Goal: Task Accomplishment & Management: Manage account settings

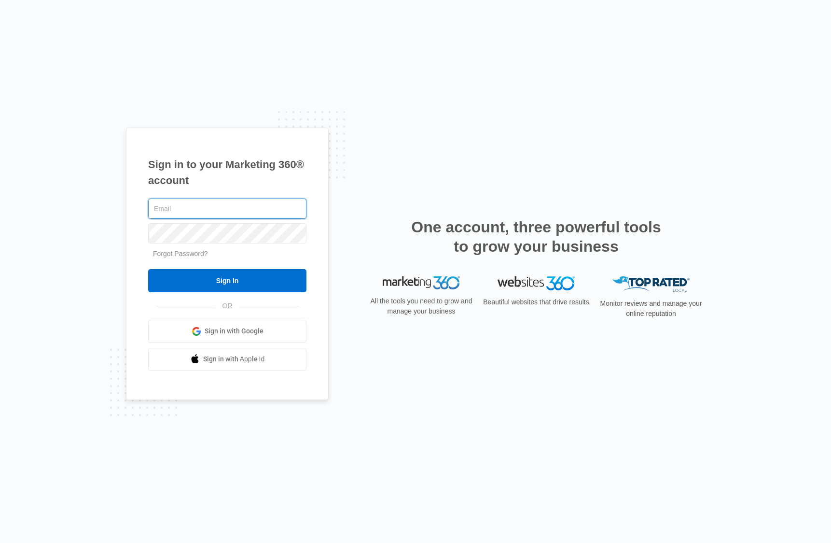
click at [187, 208] on input "text" at bounding box center [227, 208] width 158 height 20
type input "[PERSON_NAME][EMAIL_ADDRESS][PERSON_NAME][DOMAIN_NAME]"
drag, startPoint x: 228, startPoint y: 280, endPoint x: 831, endPoint y: 183, distance: 610.1
click at [253, 272] on input "Sign In" at bounding box center [227, 280] width 158 height 23
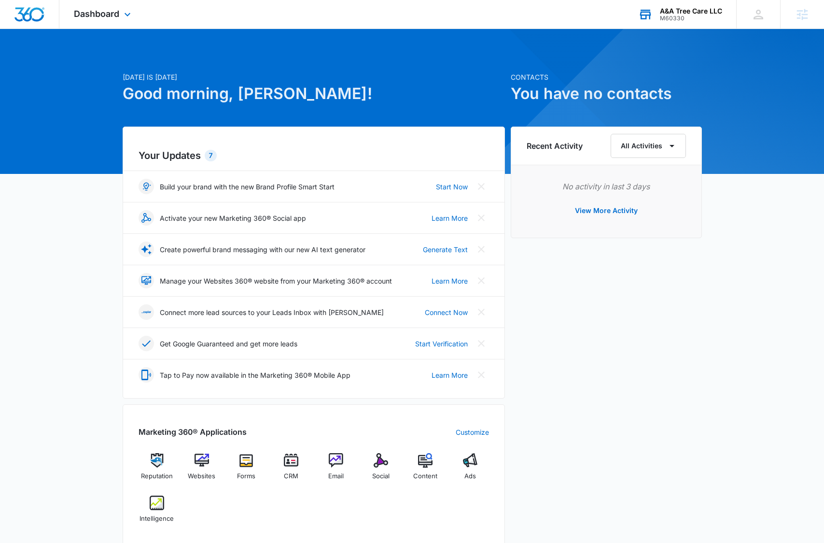
click at [676, 9] on div "A&A Tree Care LLC" at bounding box center [691, 11] width 62 height 8
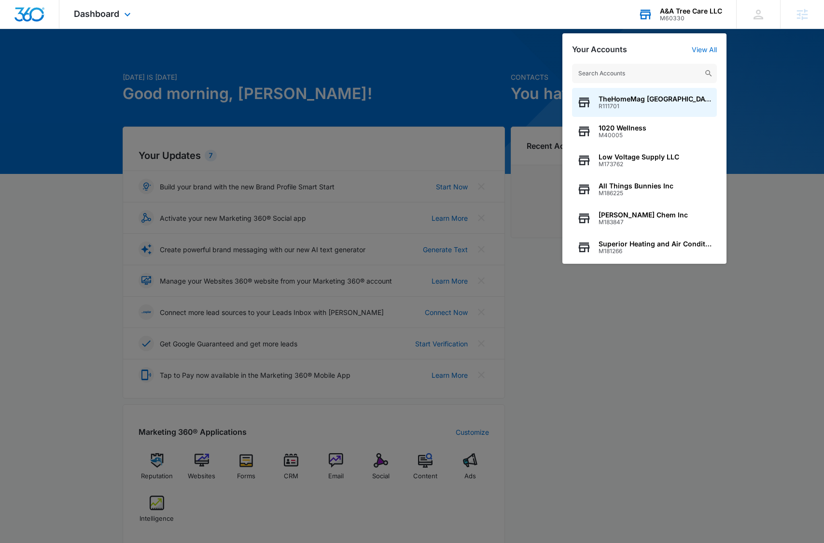
click at [633, 74] on input "text" at bounding box center [644, 73] width 145 height 19
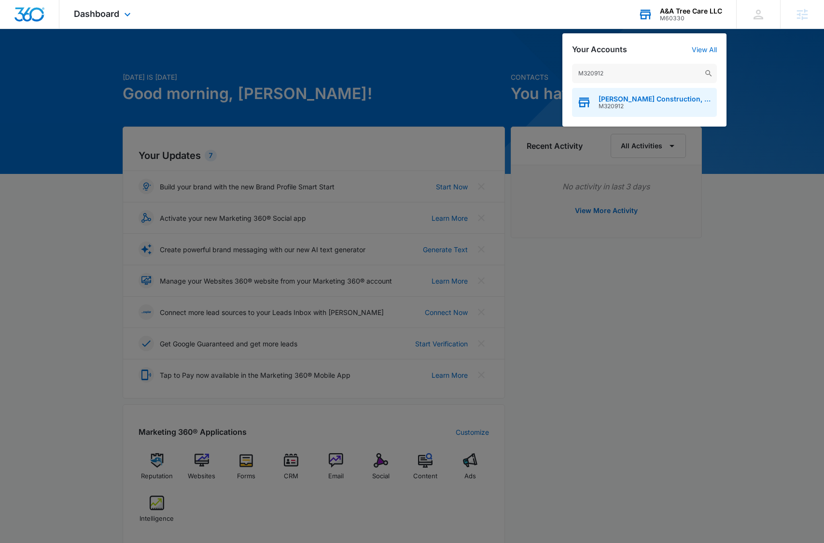
type input "M320912"
click at [654, 107] on span "M320912" at bounding box center [655, 106] width 113 height 7
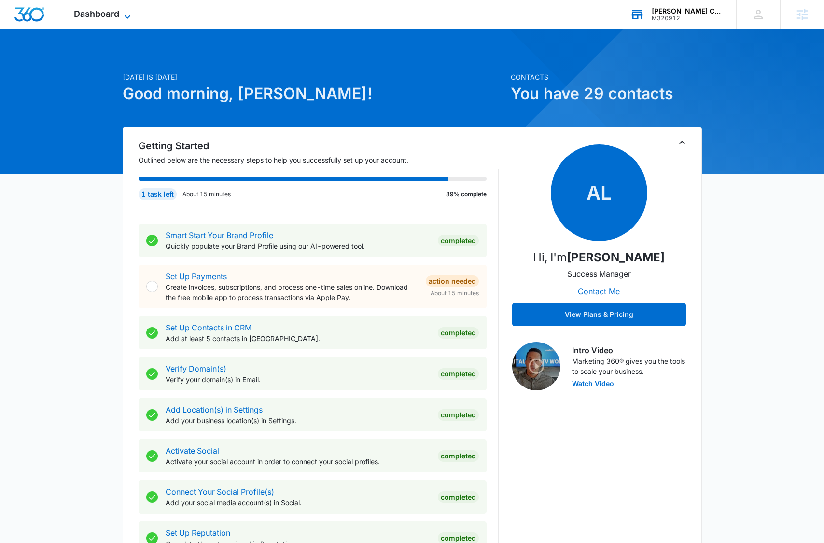
drag, startPoint x: 127, startPoint y: 7, endPoint x: 127, endPoint y: 13, distance: 5.8
click at [126, 7] on div "Dashboard Apps Reputation Websites Forms CRM Email Social Content Ads Intellige…" at bounding box center [103, 14] width 88 height 28
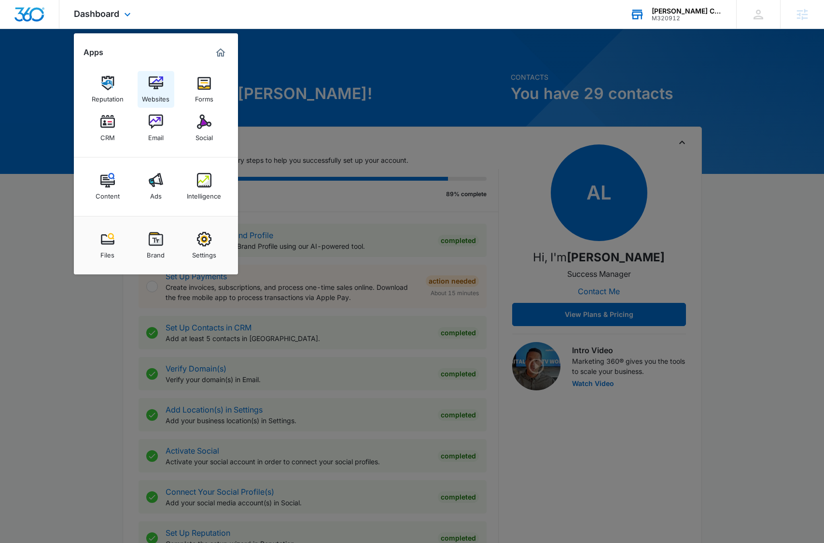
click at [154, 88] on img at bounding box center [156, 83] width 14 height 14
